Goal: Transaction & Acquisition: Purchase product/service

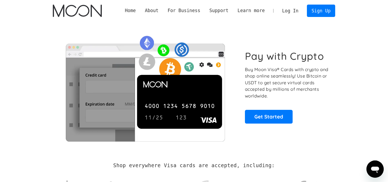
click at [288, 11] on link "Log In" at bounding box center [290, 11] width 25 height 12
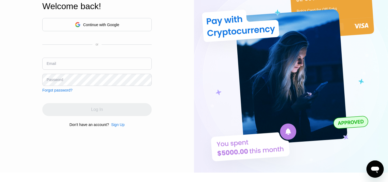
scroll to position [22, 0]
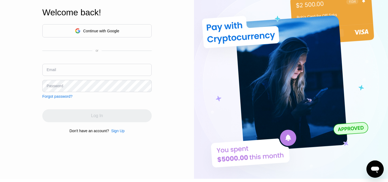
click at [116, 70] on input "text" at bounding box center [96, 70] width 109 height 12
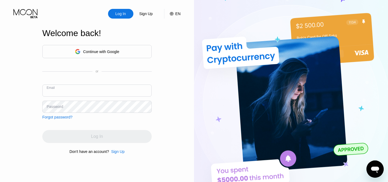
scroll to position [0, 0]
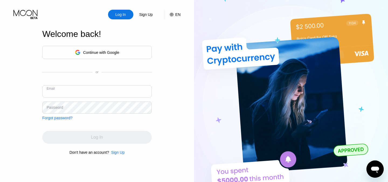
click at [118, 54] on div "Continue with Google" at bounding box center [101, 52] width 36 height 4
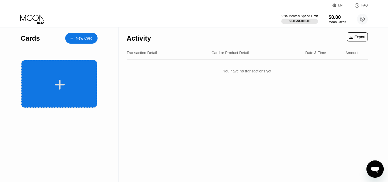
click at [65, 80] on div at bounding box center [59, 85] width 67 height 12
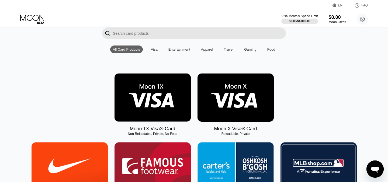
scroll to position [41, 0]
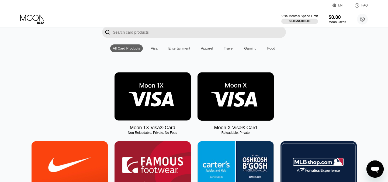
click at [141, 99] on img at bounding box center [153, 96] width 76 height 48
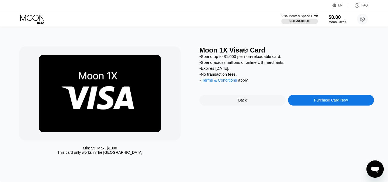
click at [296, 96] on div "Purchase Card Now" at bounding box center [331, 100] width 86 height 11
